Goal: Information Seeking & Learning: Find specific fact

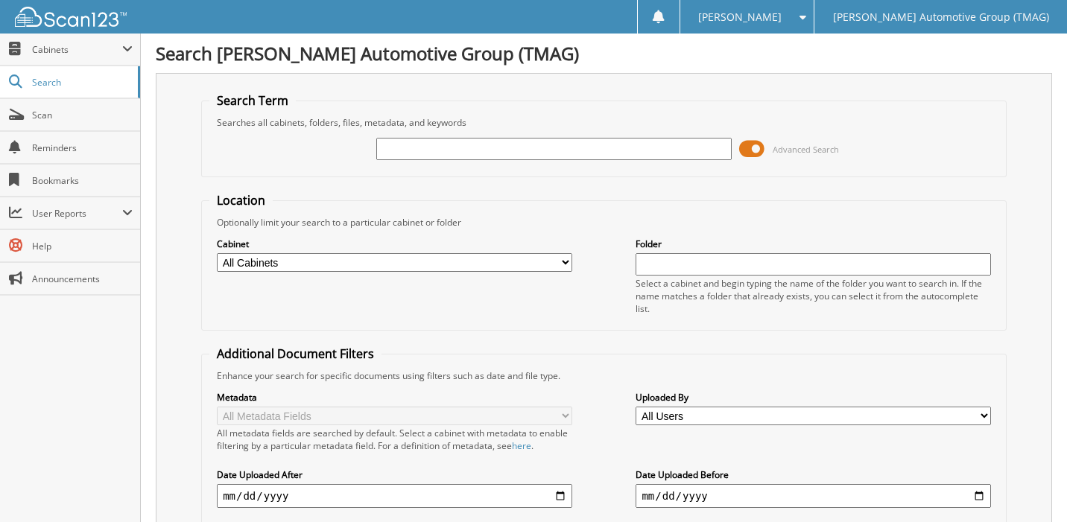
click at [431, 151] on input "text" at bounding box center [553, 149] width 355 height 22
type input "4071190"
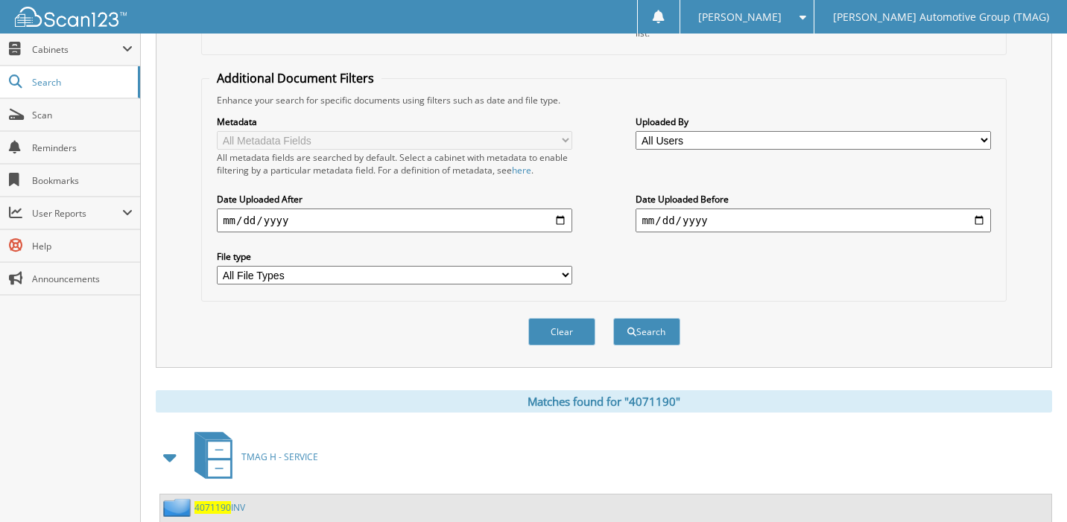
scroll to position [298, 0]
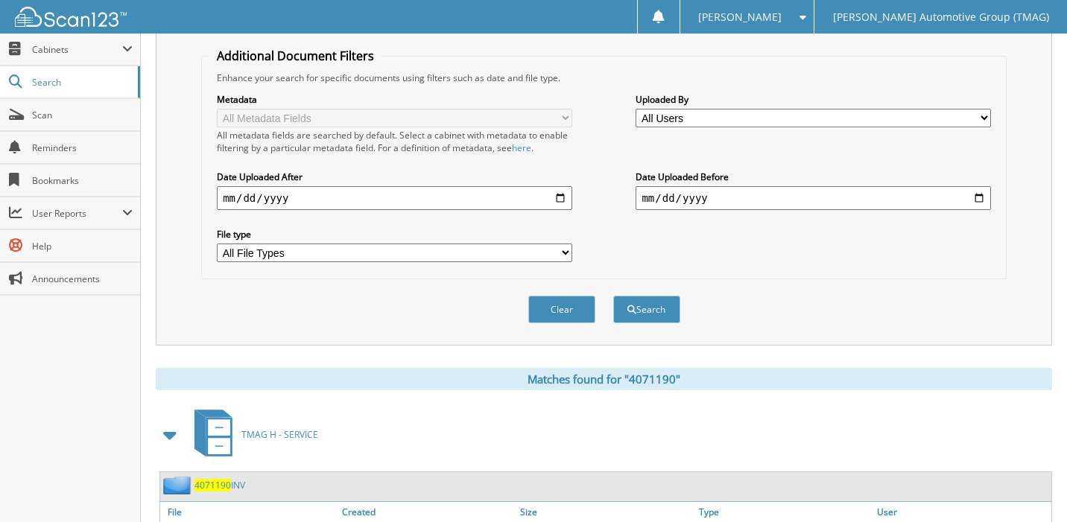
click at [210, 490] on span "4071190" at bounding box center [213, 485] width 37 height 13
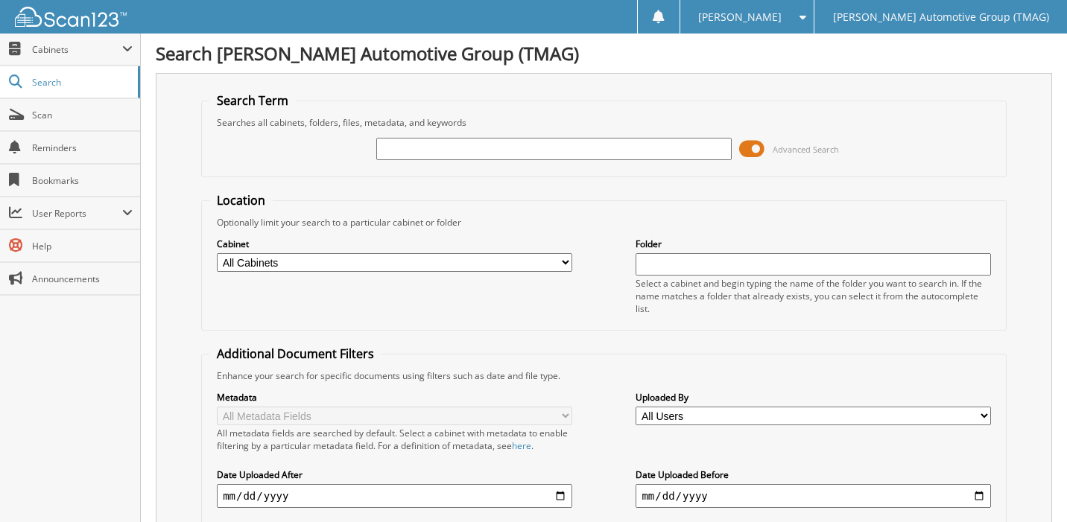
click at [396, 151] on input "text" at bounding box center [553, 149] width 355 height 22
type input "4071577"
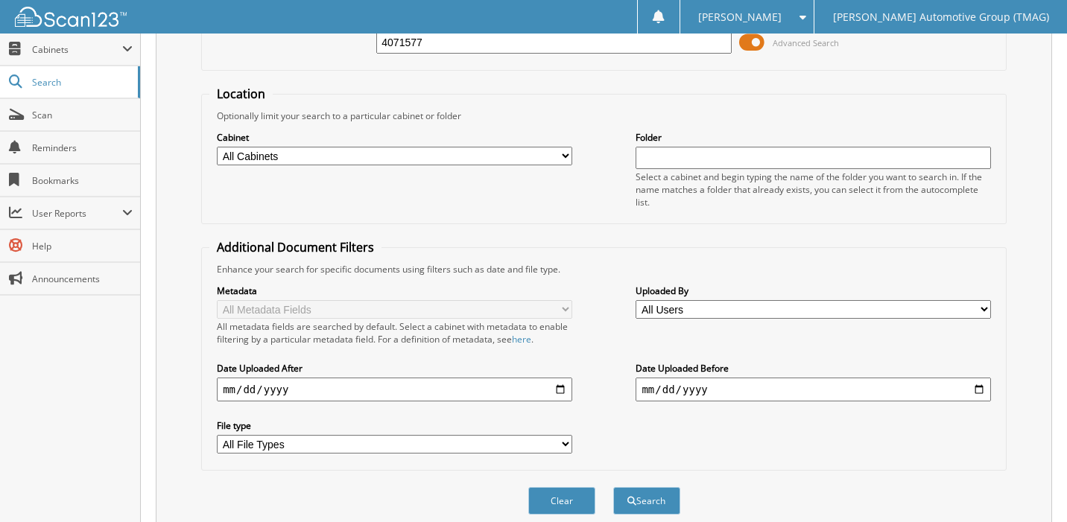
scroll to position [219, 0]
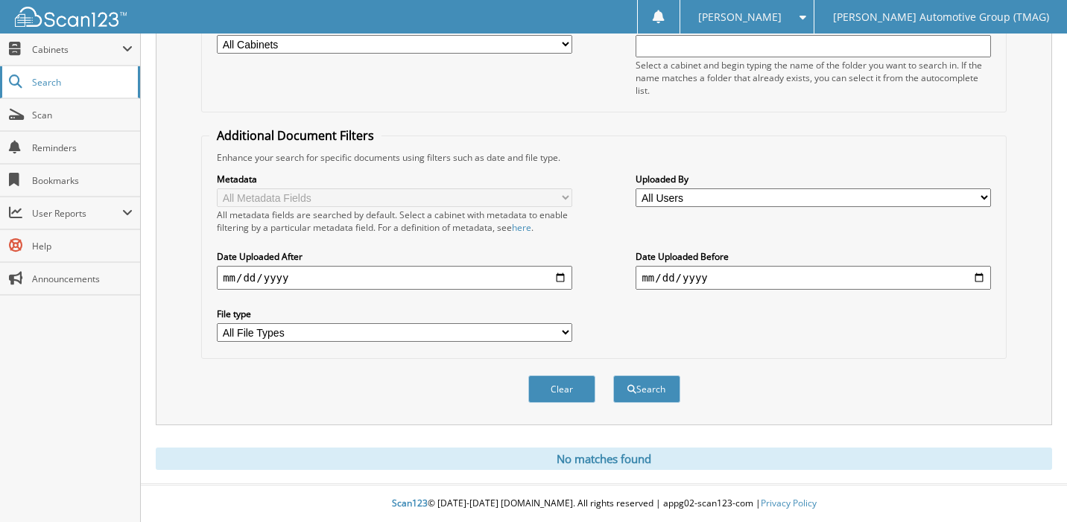
click at [48, 80] on span "Search" at bounding box center [81, 82] width 98 height 13
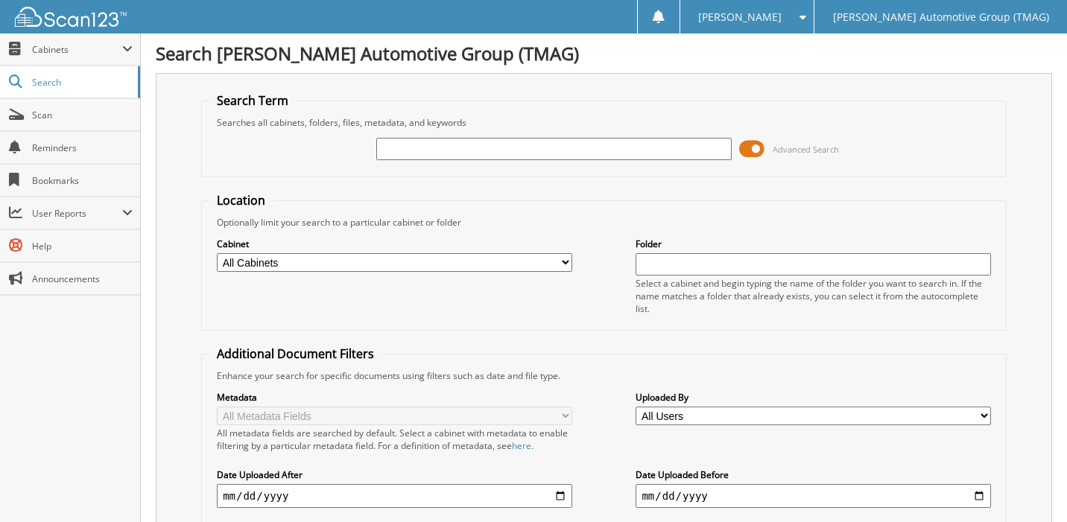
click at [399, 151] on input "text" at bounding box center [553, 149] width 355 height 22
type input "4071785"
